Goal: Submit feedback/report problem

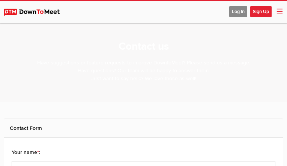
select select "general"
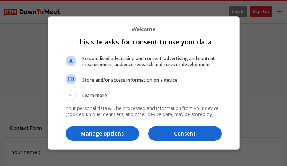
type input "uHQvuXTPlsLo"
type input "[PERSON_NAME][EMAIL_ADDRESS][PERSON_NAME][DOMAIN_NAME]"
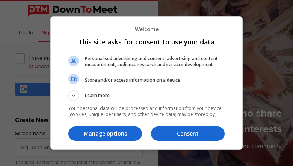
type input "nzNKPLsH"
type input "[PERSON_NAME][EMAIL_ADDRESS][PERSON_NAME][DOMAIN_NAME]"
